Goal: Information Seeking & Learning: Learn about a topic

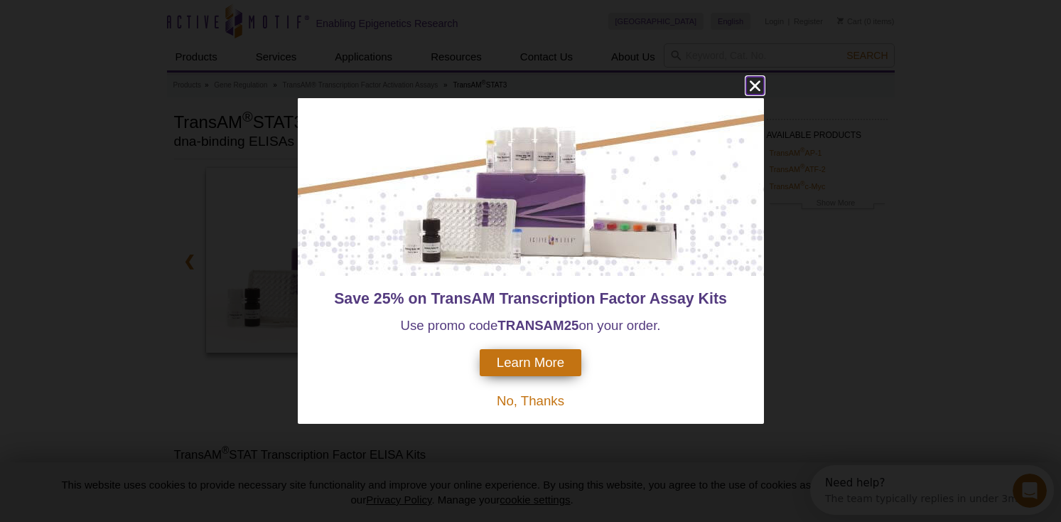
click at [753, 87] on icon "close" at bounding box center [754, 85] width 11 height 11
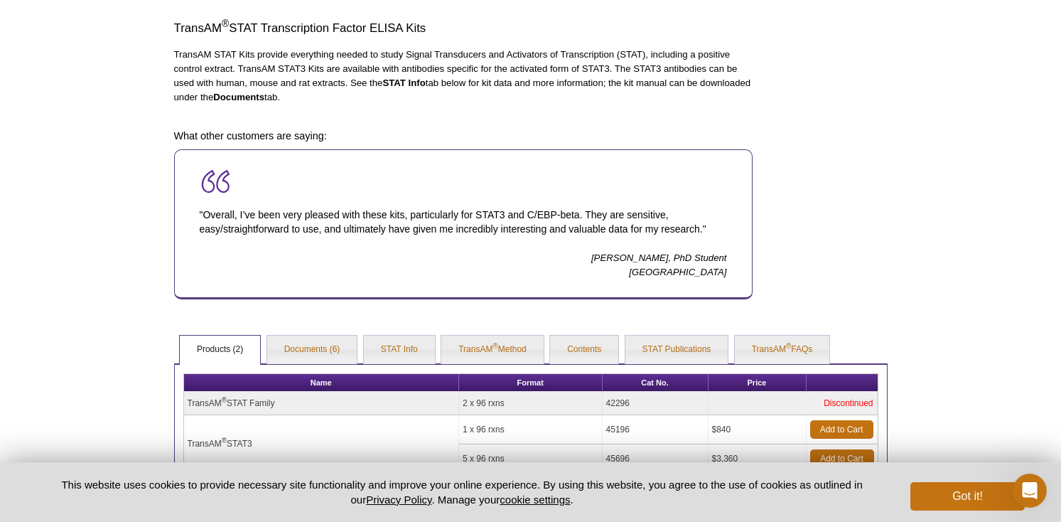
scroll to position [556, 0]
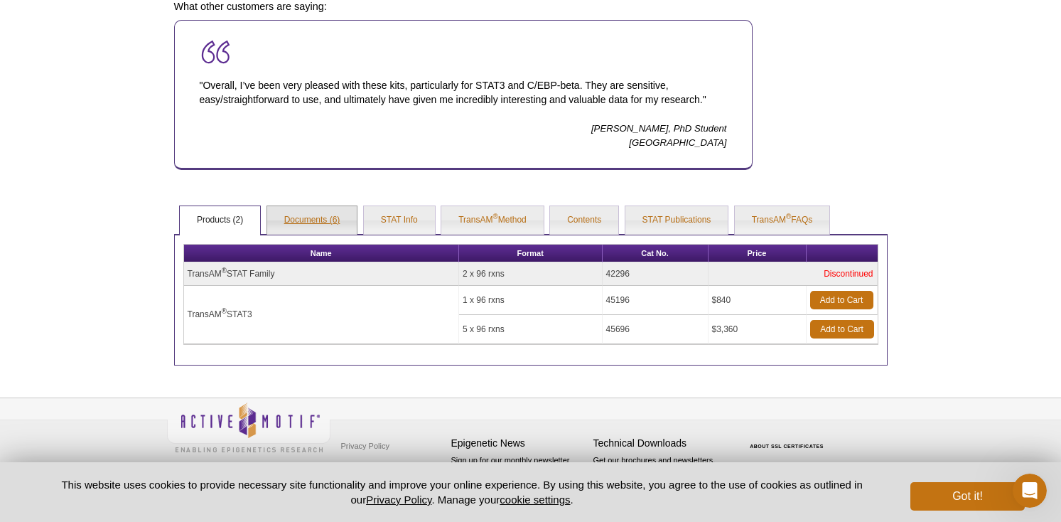
click at [313, 217] on link "Documents (6)" at bounding box center [312, 220] width 90 height 28
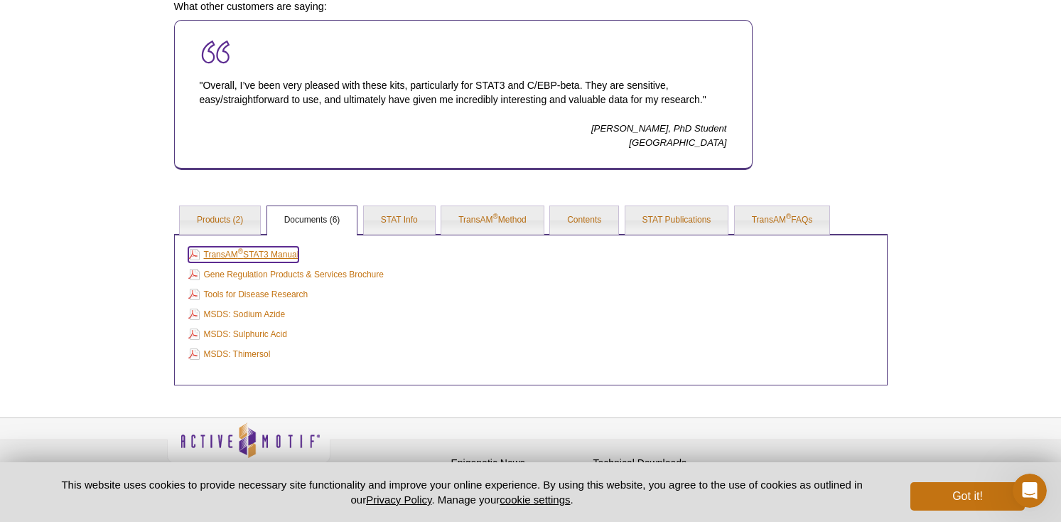
click at [276, 251] on link "TransAM ® STAT3 Manual" at bounding box center [243, 255] width 111 height 16
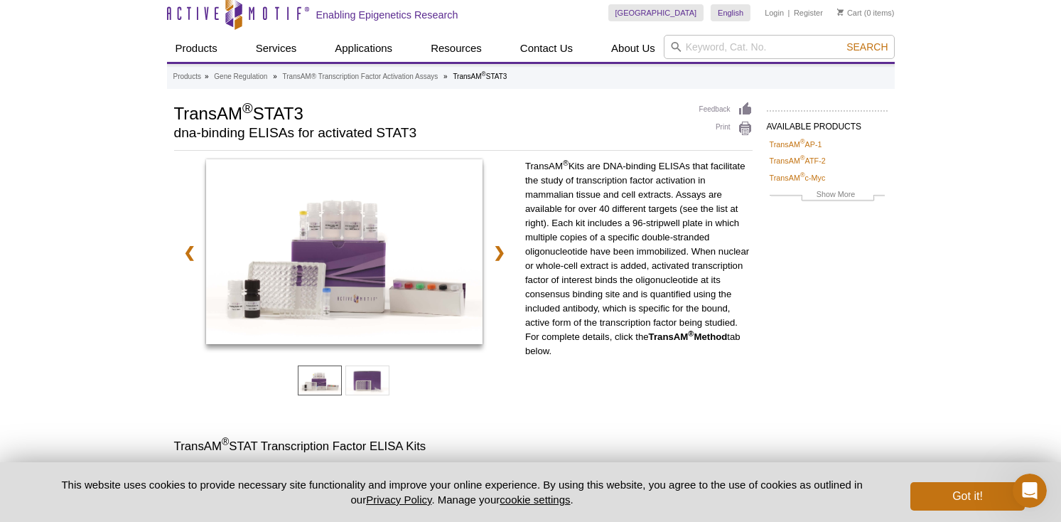
scroll to position [0, 0]
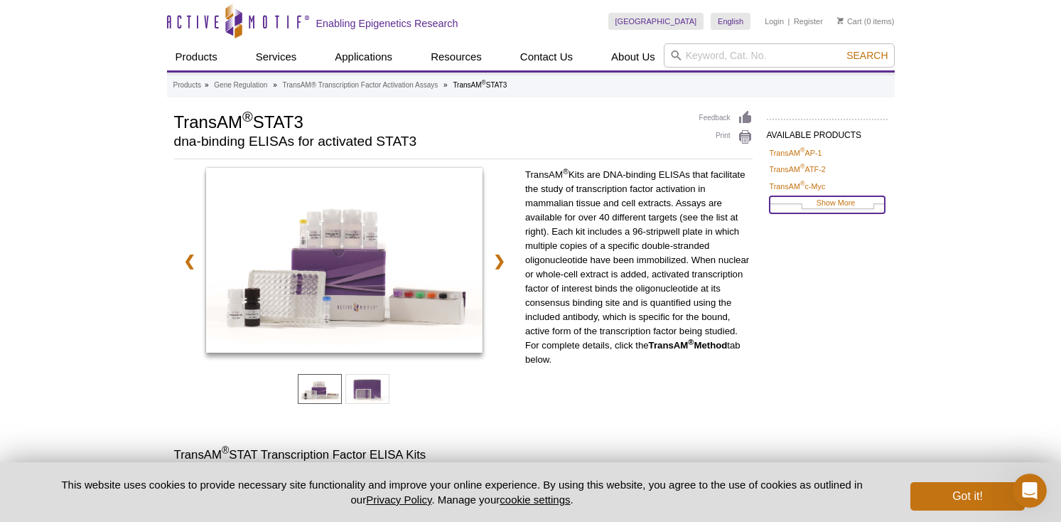
click at [849, 204] on link "Show More" at bounding box center [827, 204] width 115 height 16
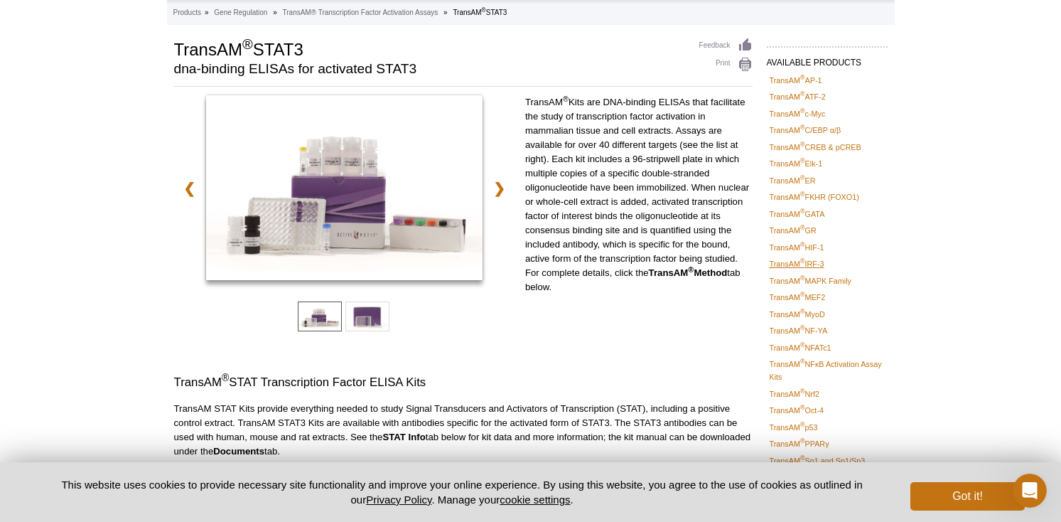
scroll to position [72, 0]
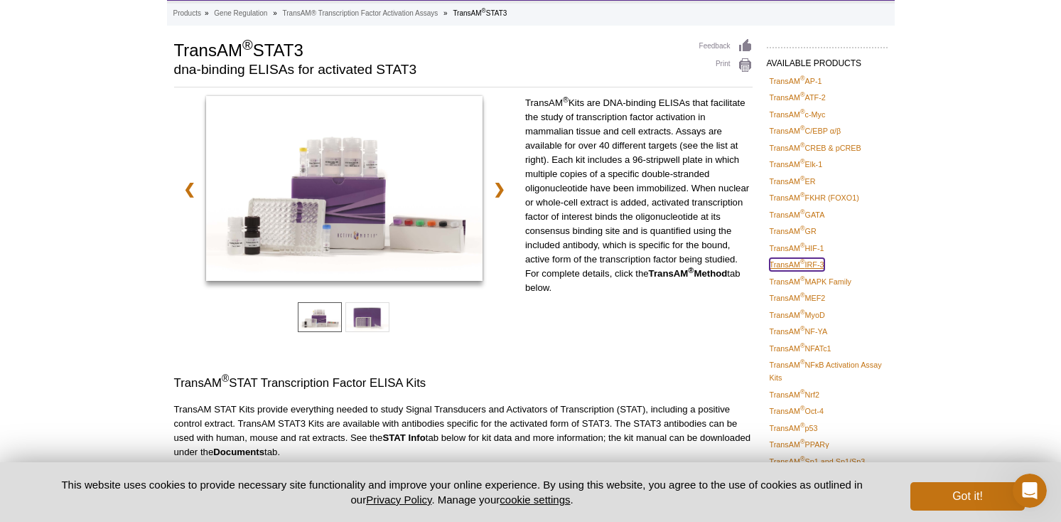
click at [819, 264] on link "TransAM ® IRF-3" at bounding box center [797, 264] width 55 height 13
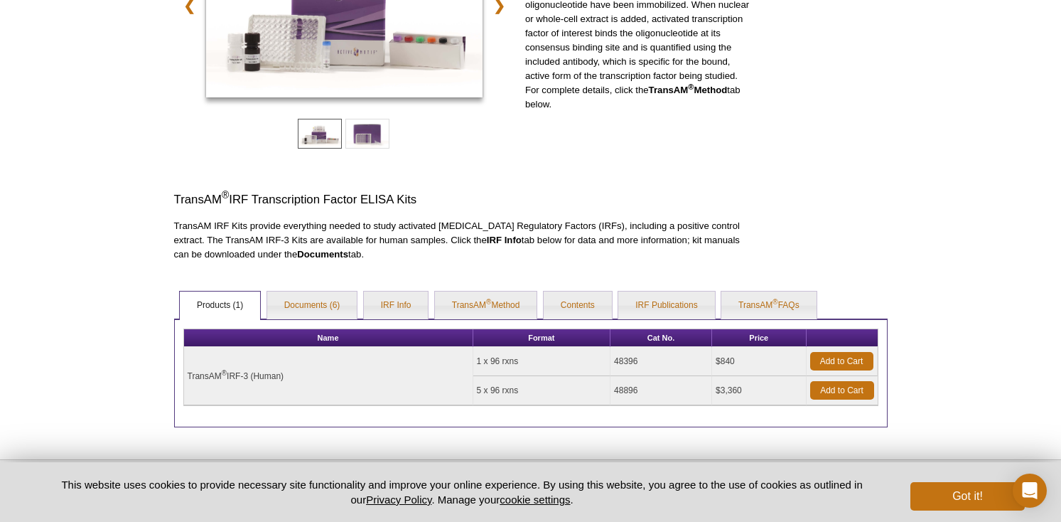
scroll to position [317, 0]
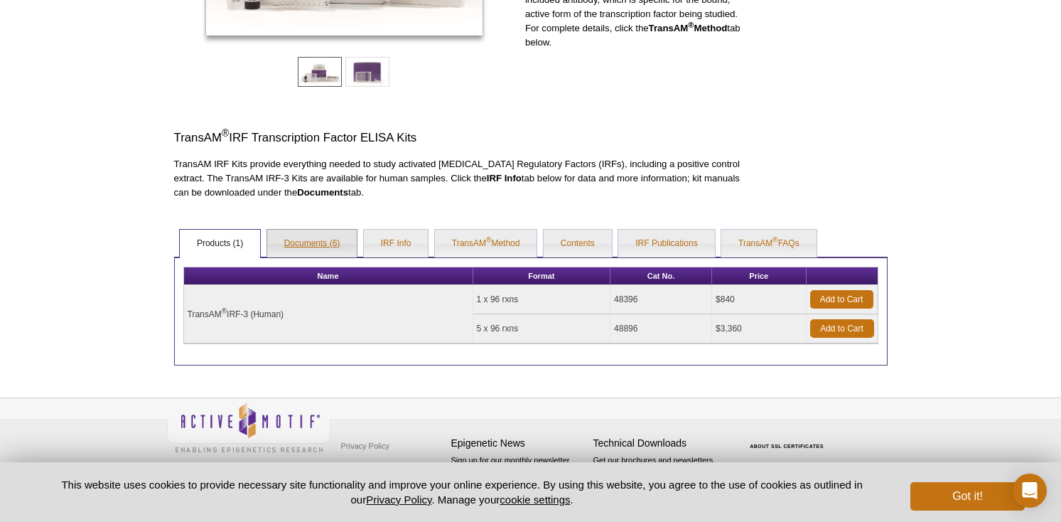
click at [311, 237] on link "Documents (6)" at bounding box center [312, 244] width 90 height 28
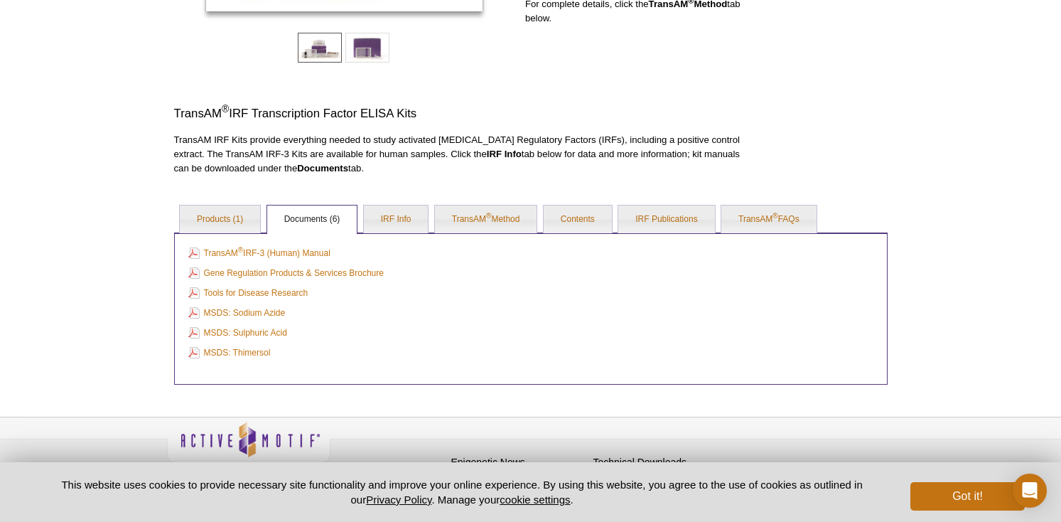
scroll to position [360, 0]
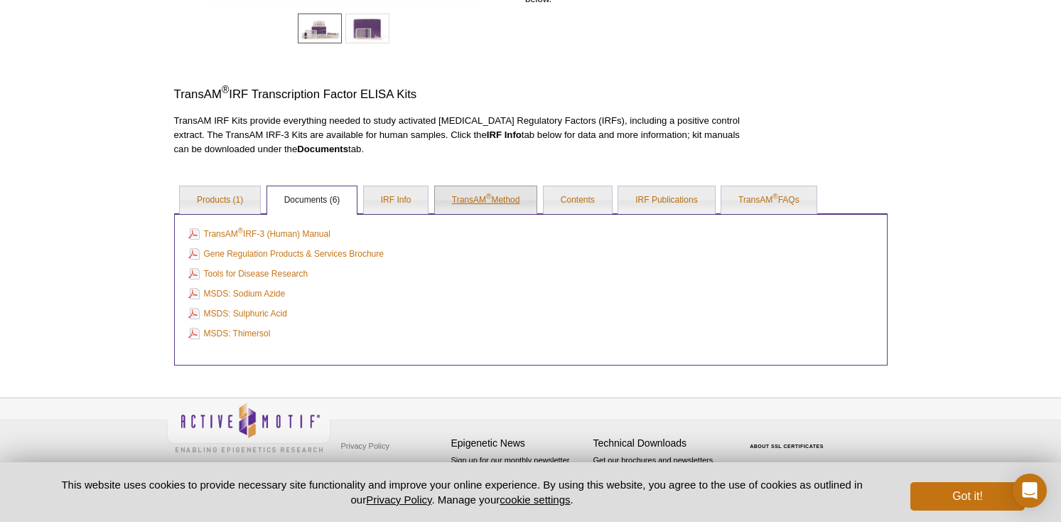
click at [502, 196] on link "TransAM ® Method" at bounding box center [486, 200] width 102 height 28
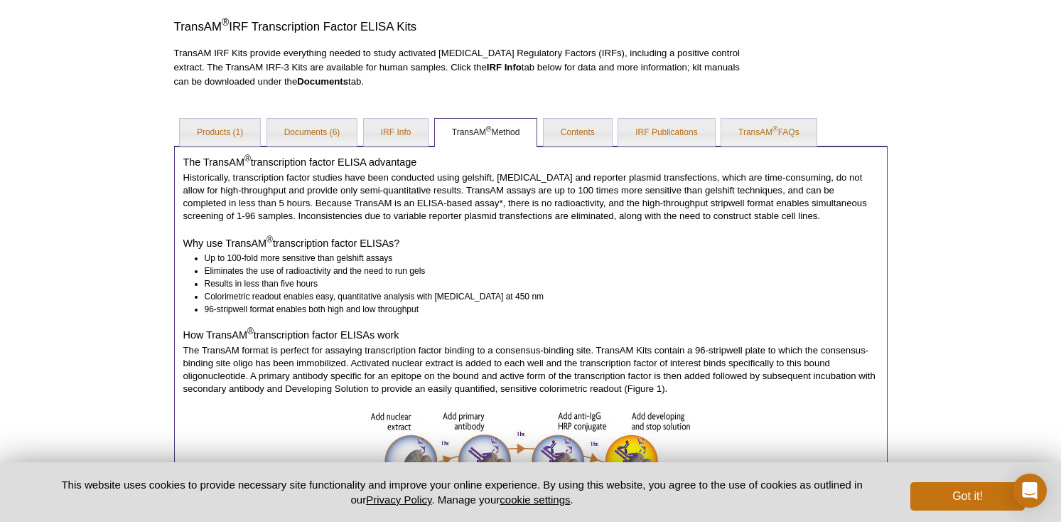
scroll to position [419, 0]
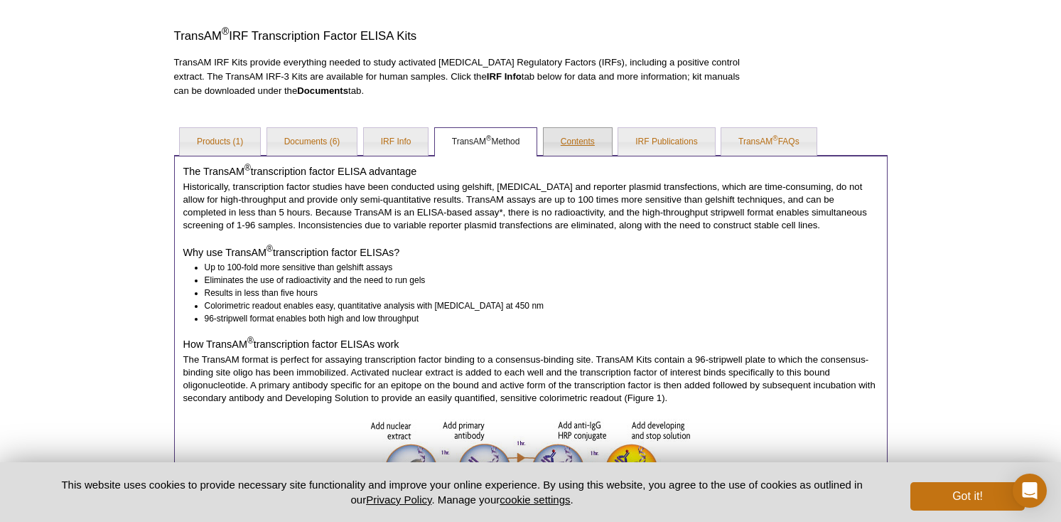
click at [570, 146] on link "Contents" at bounding box center [578, 142] width 68 height 28
